Goal: Information Seeking & Learning: Learn about a topic

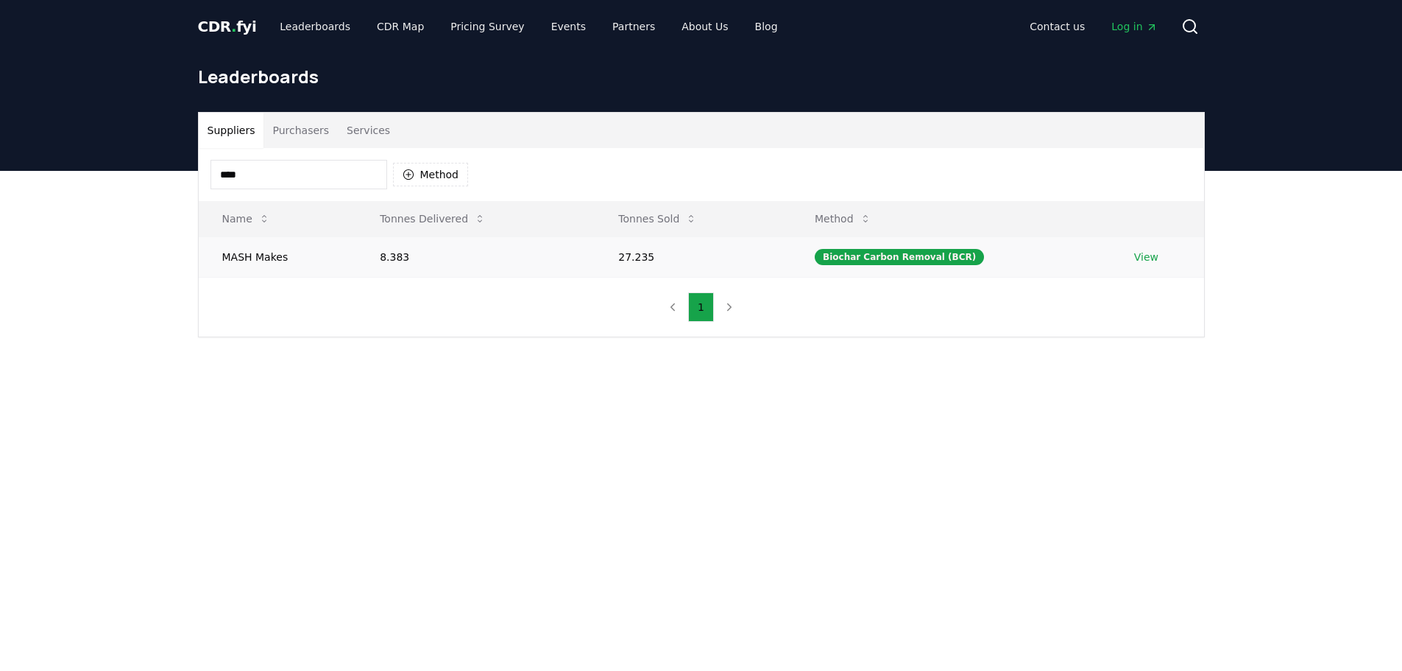
type input "****"
click at [1145, 259] on link "View" at bounding box center [1146, 257] width 24 height 15
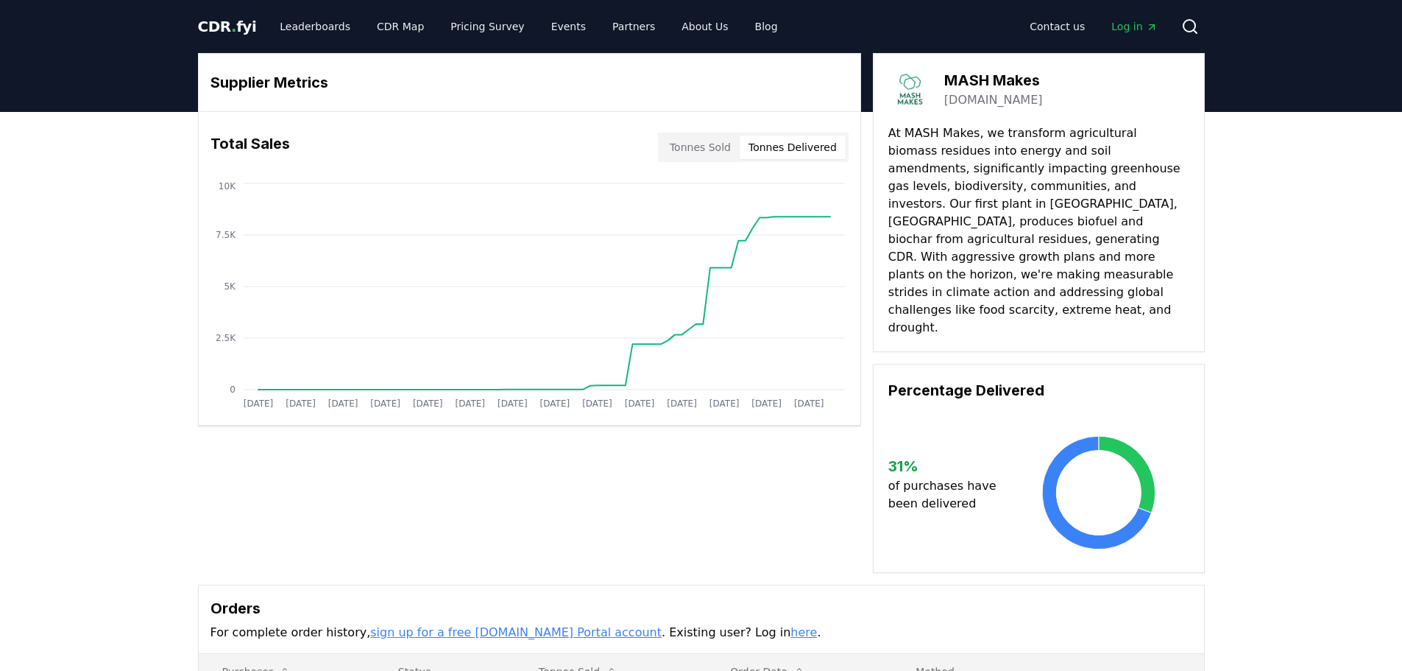
click at [805, 146] on button "Tonnes Delivered" at bounding box center [793, 147] width 106 height 24
